Goal: Find specific page/section: Find specific page/section

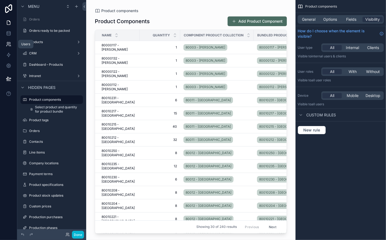
click at [10, 41] on link at bounding box center [8, 44] width 17 height 11
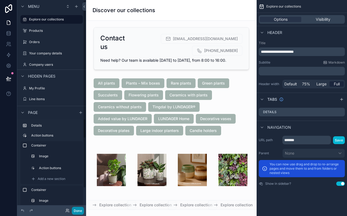
click at [80, 210] on button "Done" at bounding box center [78, 211] width 12 height 8
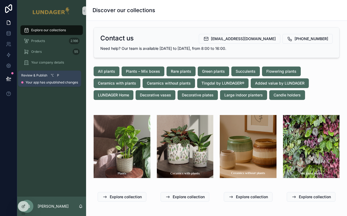
click at [11, 80] on icon at bounding box center [8, 78] width 5 height 5
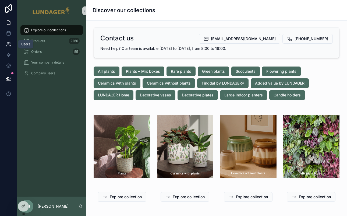
click at [10, 44] on icon at bounding box center [8, 43] width 5 height 5
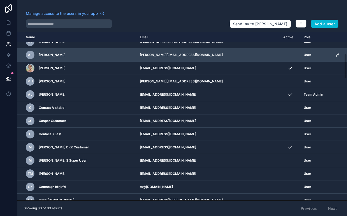
scroll to position [143, 0]
